Goal: Check status: Check status

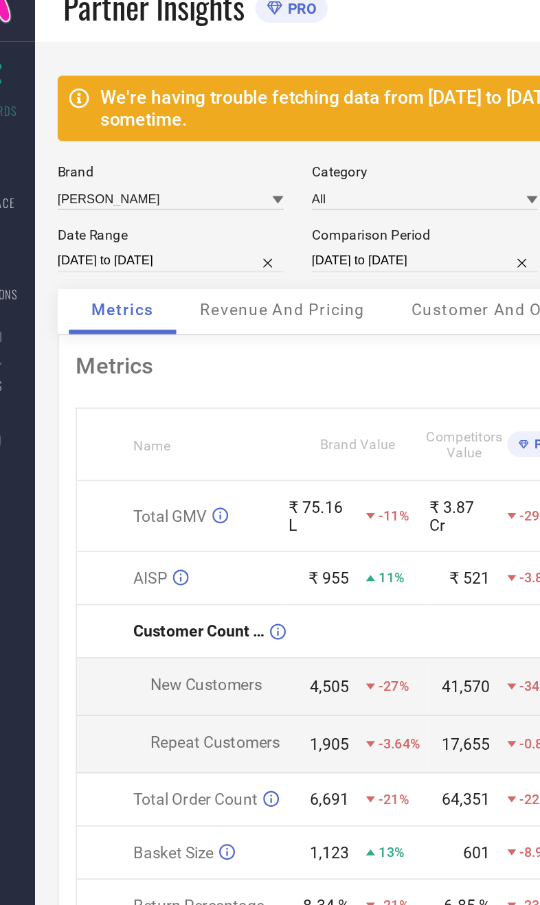
select select "7"
select select "2025"
select select "8"
select select "2025"
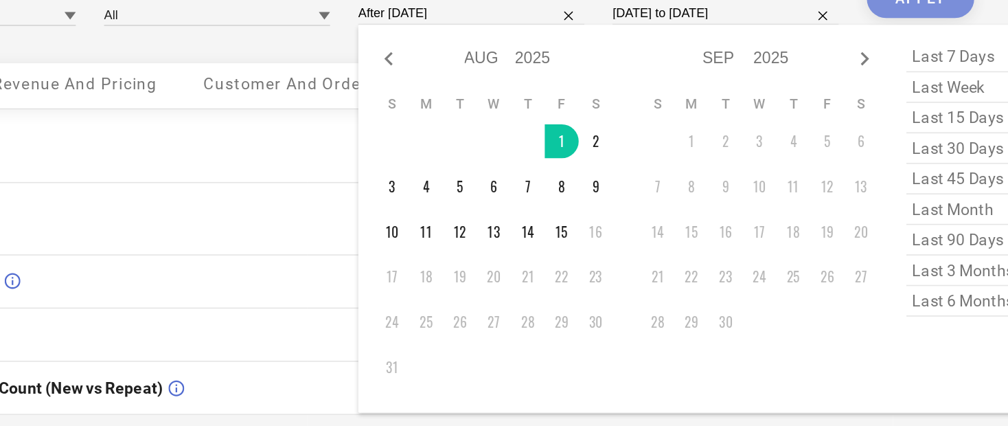
type input "[DATE] to [DATE]"
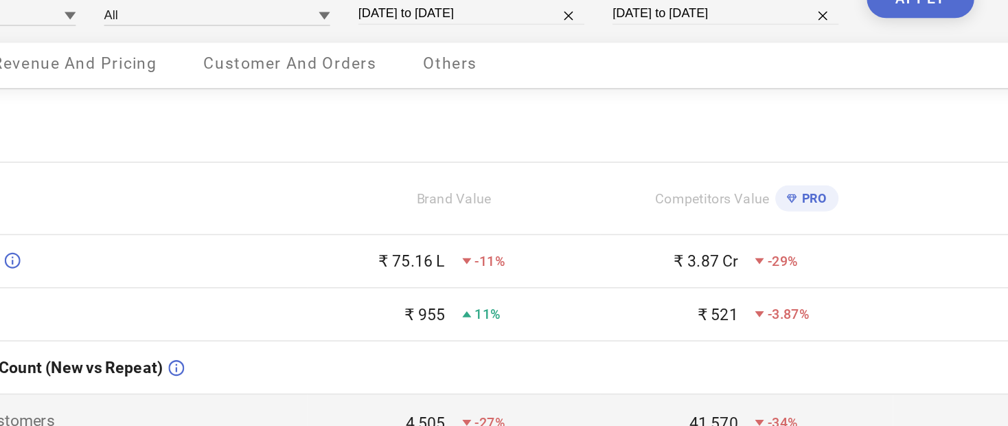
select select "7"
select select "2024"
select select "8"
select select "2024"
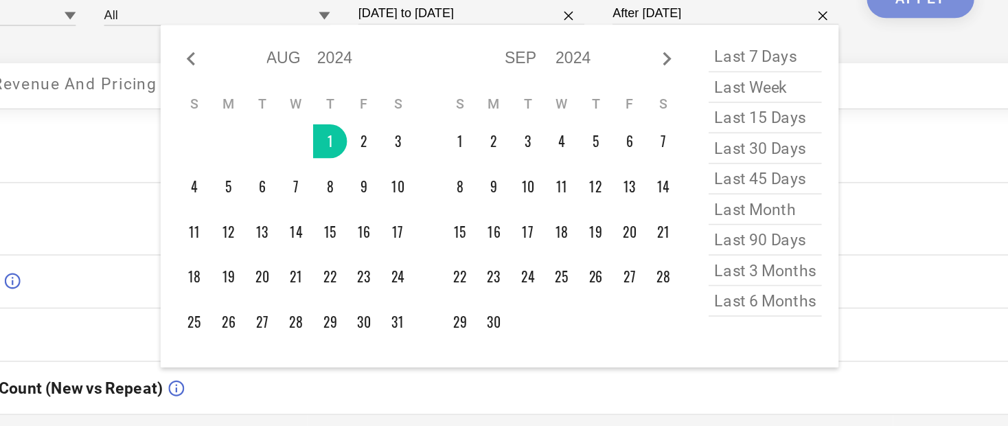
type input "[DATE] to [DATE]"
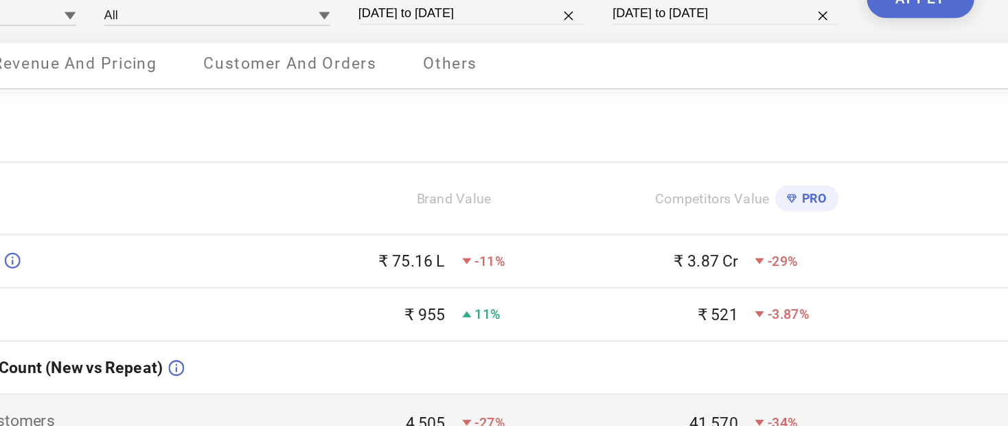
click at [539, 110] on button "APPLY" at bounding box center [729, 121] width 65 height 23
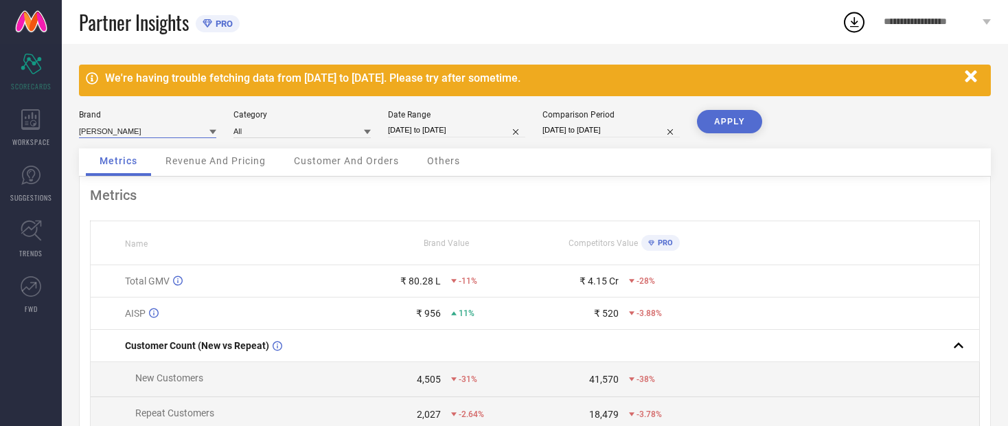
click at [113, 129] on input at bounding box center [147, 131] width 137 height 14
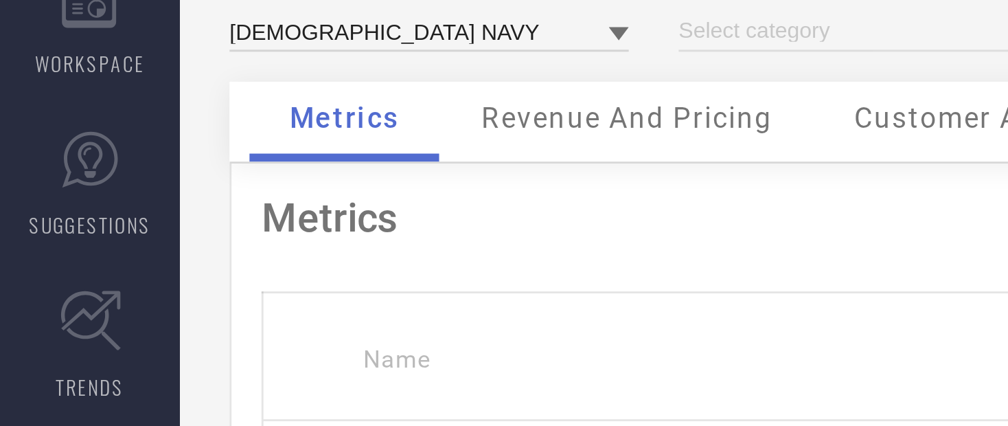
type input "All"
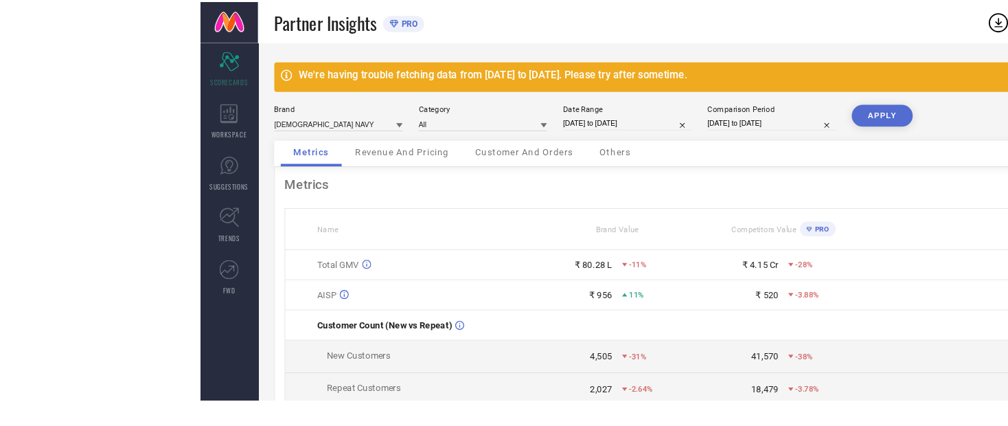
scroll to position [6, 0]
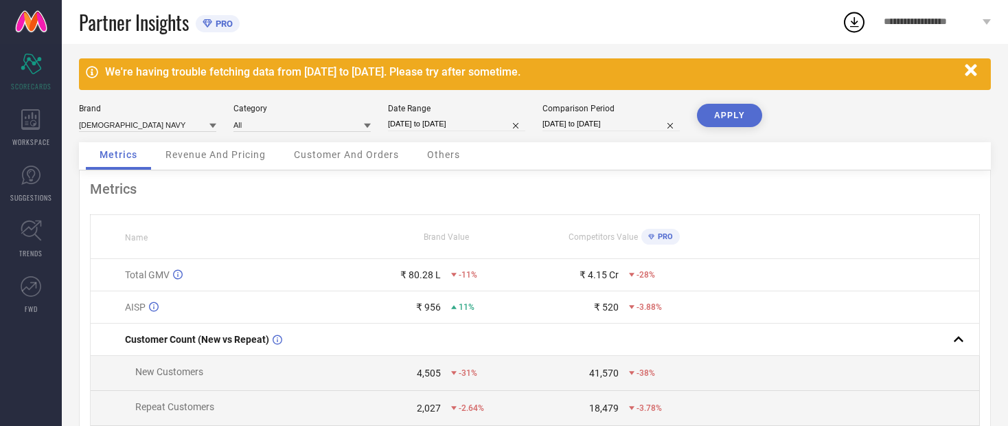
click at [539, 124] on button "APPLY" at bounding box center [729, 115] width 65 height 23
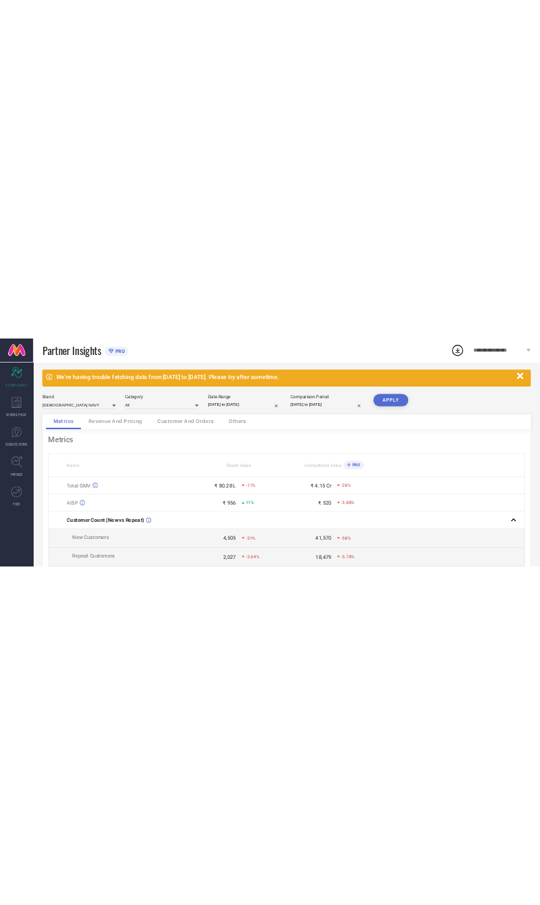
scroll to position [0, 0]
